Goal: Task Accomplishment & Management: Use online tool/utility

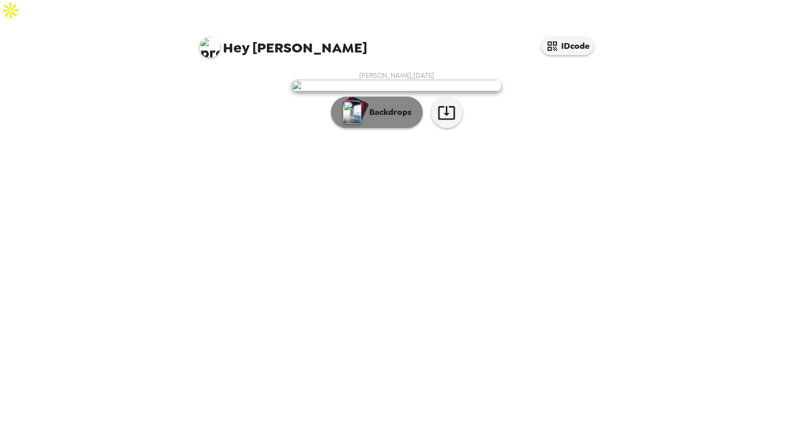
click at [388, 118] on p "Backdrops" at bounding box center [388, 112] width 48 height 13
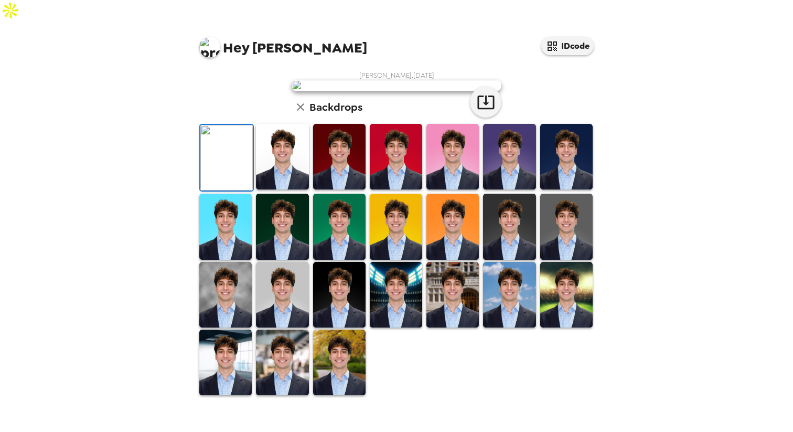
scroll to position [165, 0]
click at [233, 327] on img at bounding box center [225, 295] width 52 height 66
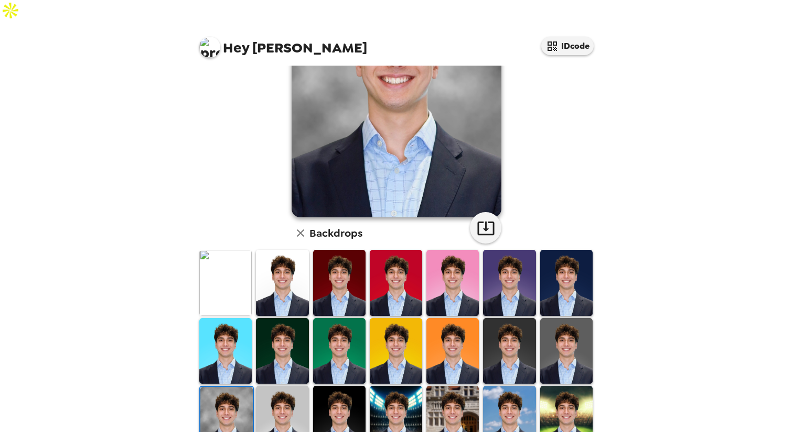
scroll to position [211, 0]
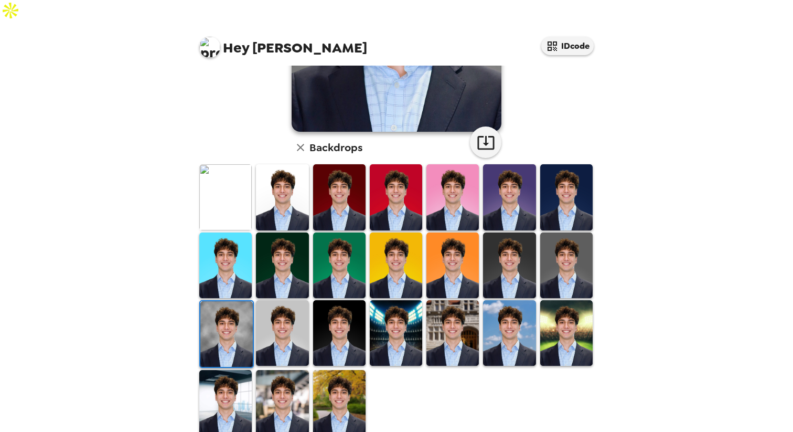
click at [350, 395] on img at bounding box center [339, 403] width 52 height 66
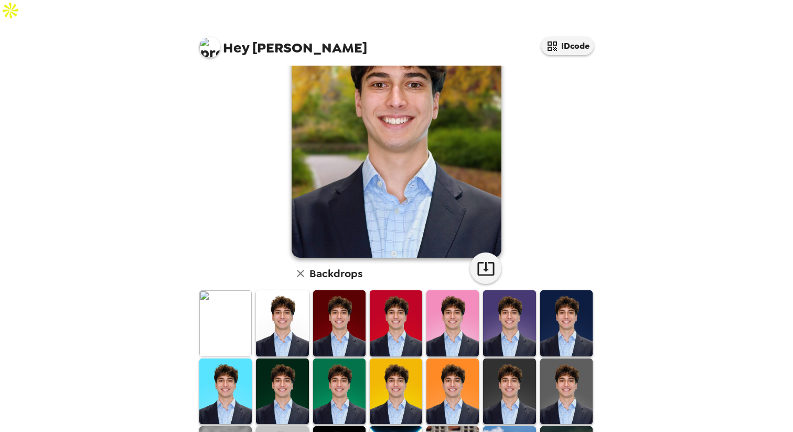
scroll to position [0, 0]
